Goal: Check status: Check status

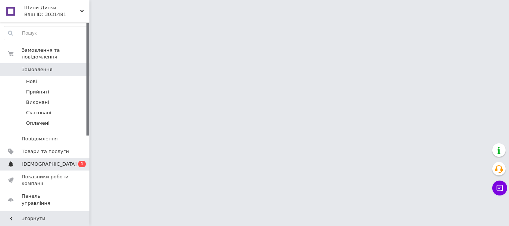
click at [57, 161] on span "[DEMOGRAPHIC_DATA]" at bounding box center [45, 164] width 47 height 7
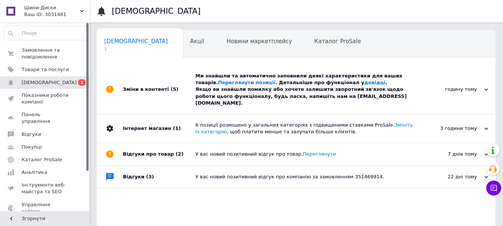
click at [383, 99] on div "Ми знайшли та автоматично заповнили деякі характеристики для ваших товарів. Пер…" at bounding box center [304, 90] width 218 height 34
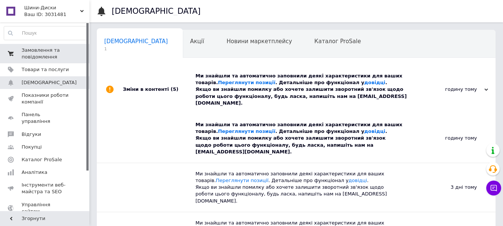
click at [41, 51] on span "Замовлення та повідомлення" at bounding box center [45, 53] width 47 height 13
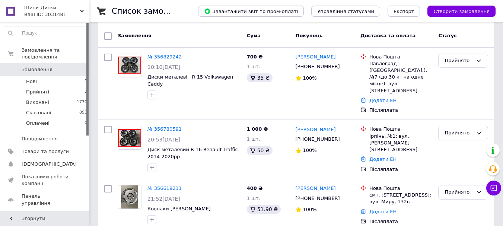
scroll to position [37, 0]
